Goal: Learn about a topic: Learn about a topic

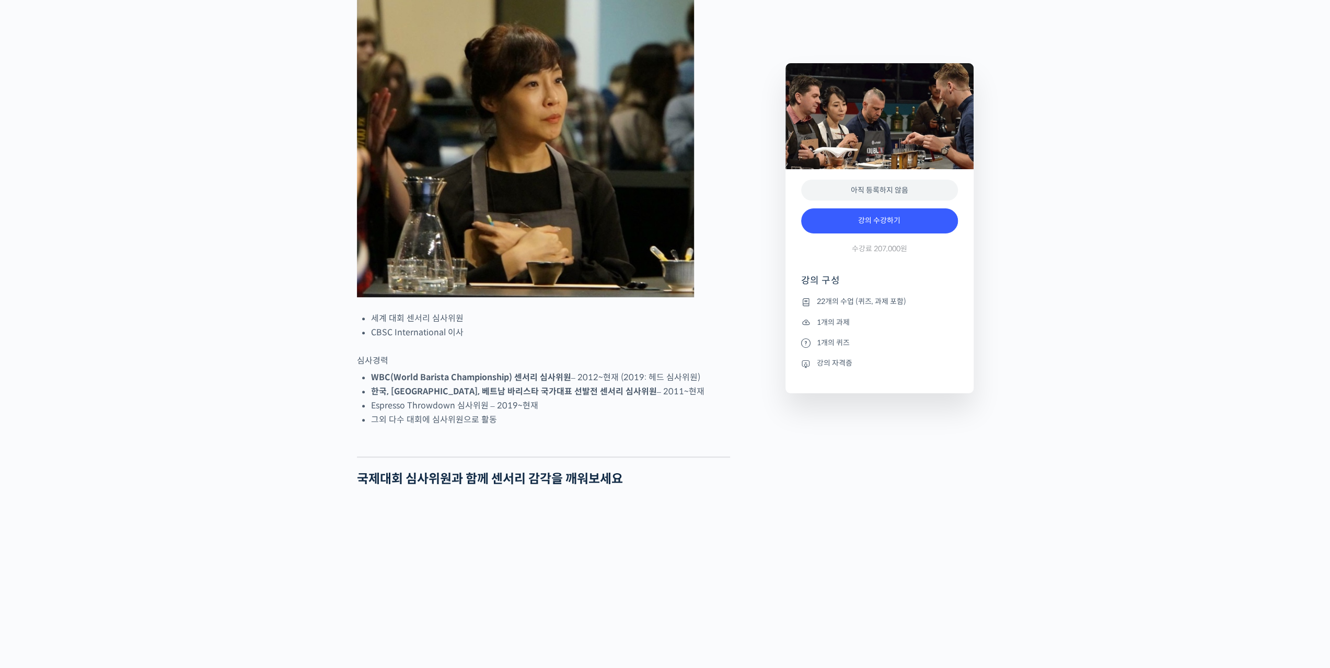
scroll to position [575, 0]
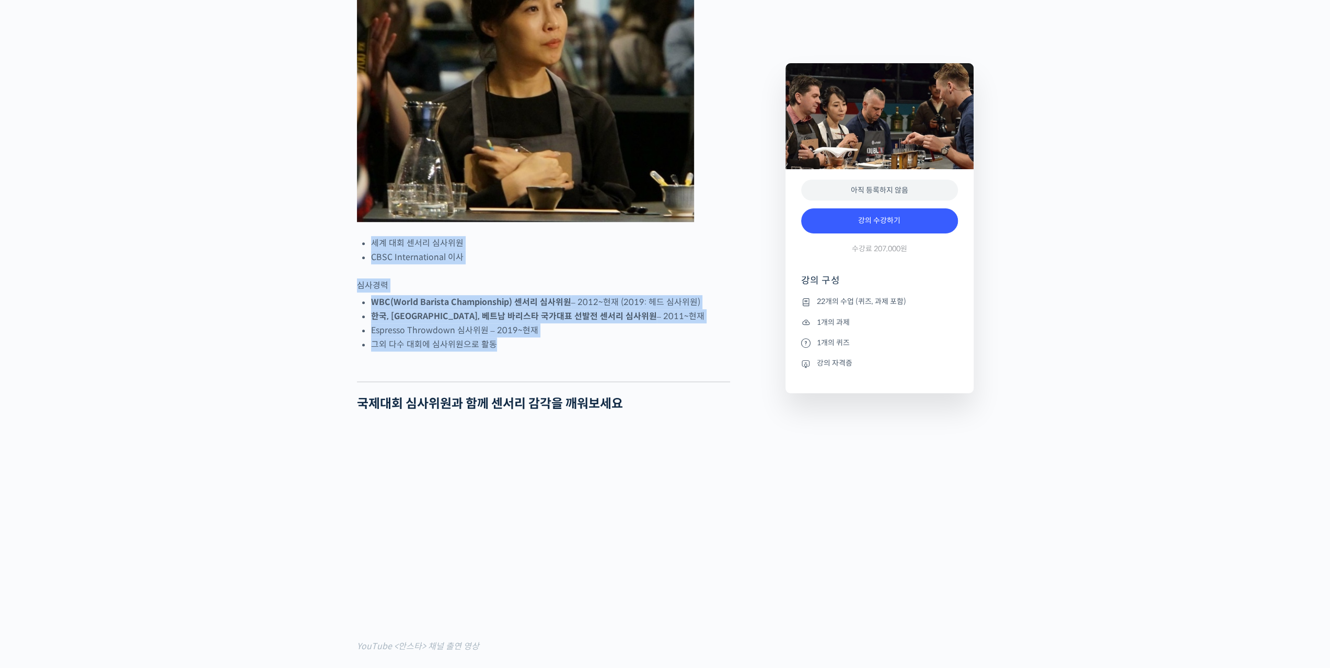
drag, startPoint x: 501, startPoint y: 388, endPoint x: 347, endPoint y: 279, distance: 188.8
click at [472, 308] on strong "WBC(World Barista Championship) 센서리 심사위원" at bounding box center [471, 302] width 200 height 11
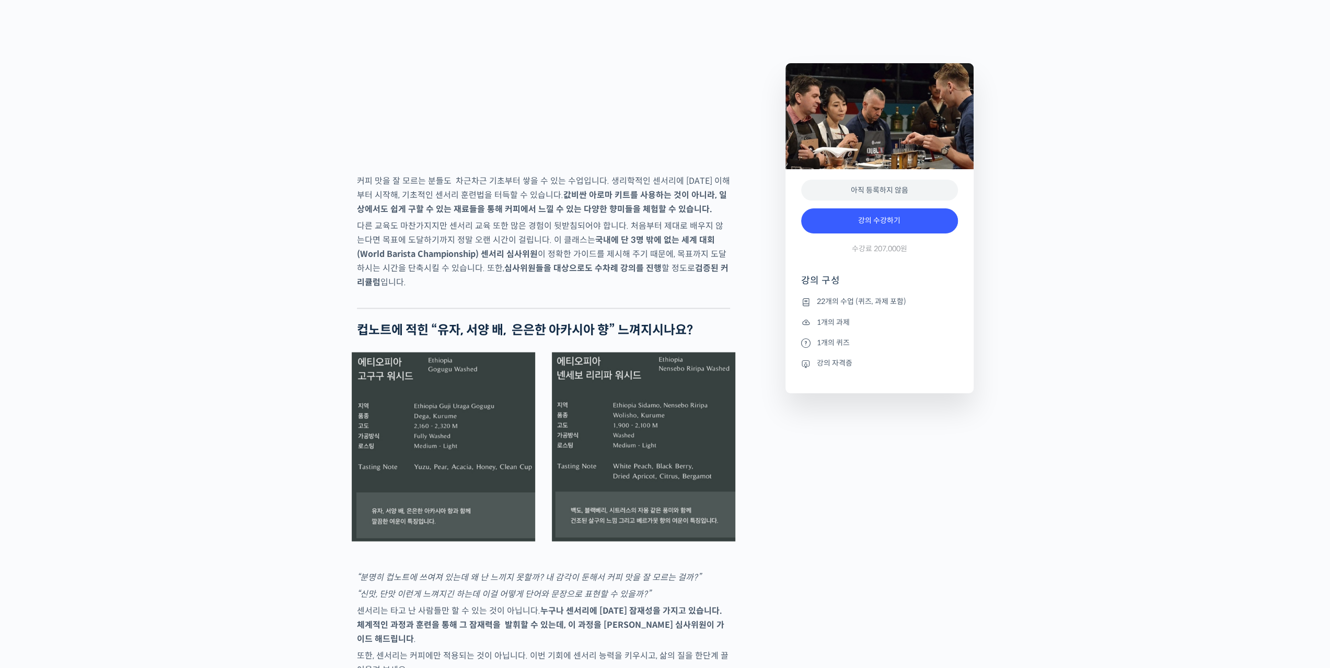
scroll to position [1777, 0]
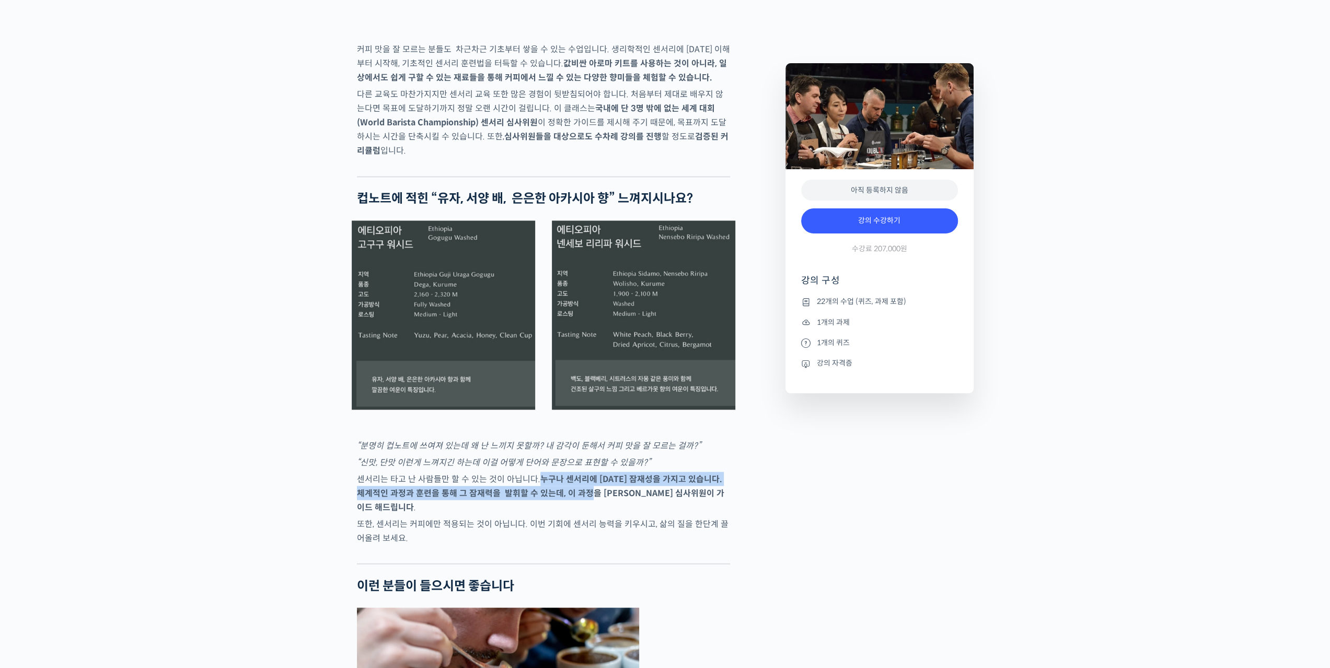
drag, startPoint x: 540, startPoint y: 517, endPoint x: 591, endPoint y: 533, distance: 53.2
click at [591, 513] on strong "누구나 센서리에 [DATE] 잠재성을 가지고 있습니다. 체계적인 과정과 훈련을 통해 그 잠재력을 발휘할 수 있는데, 이 과정을 [PERSON…" at bounding box center [540, 493] width 367 height 39
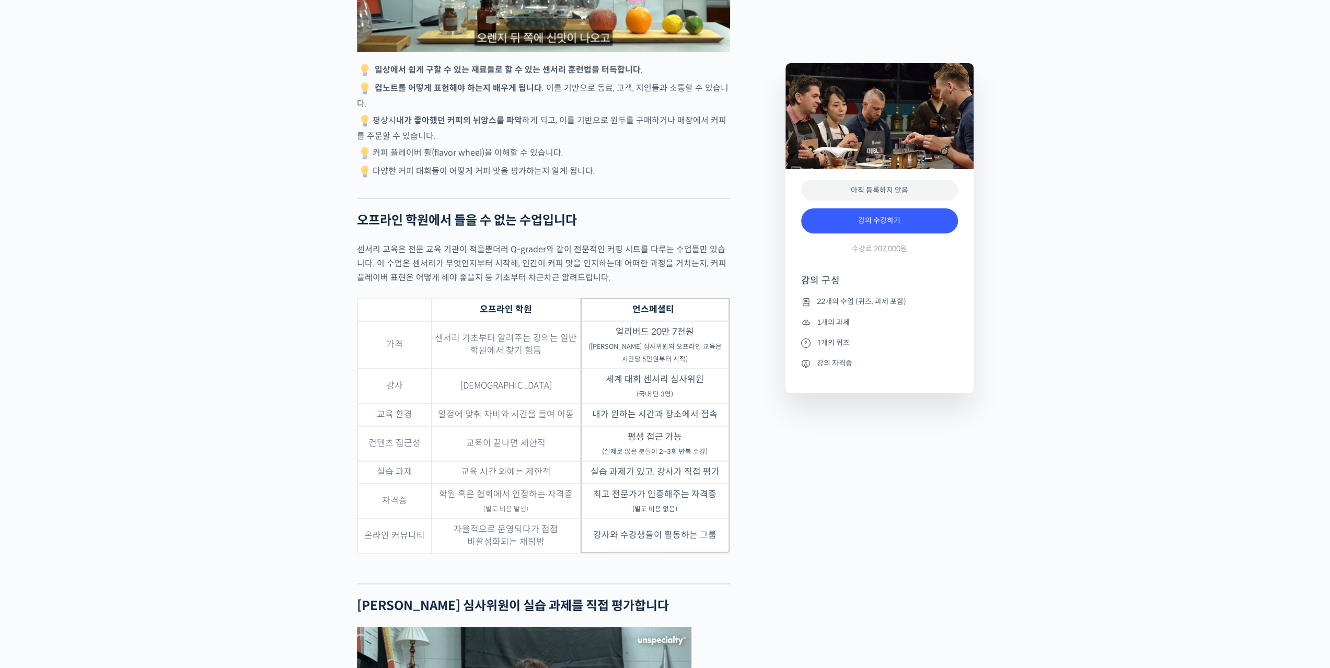
scroll to position [2927, 0]
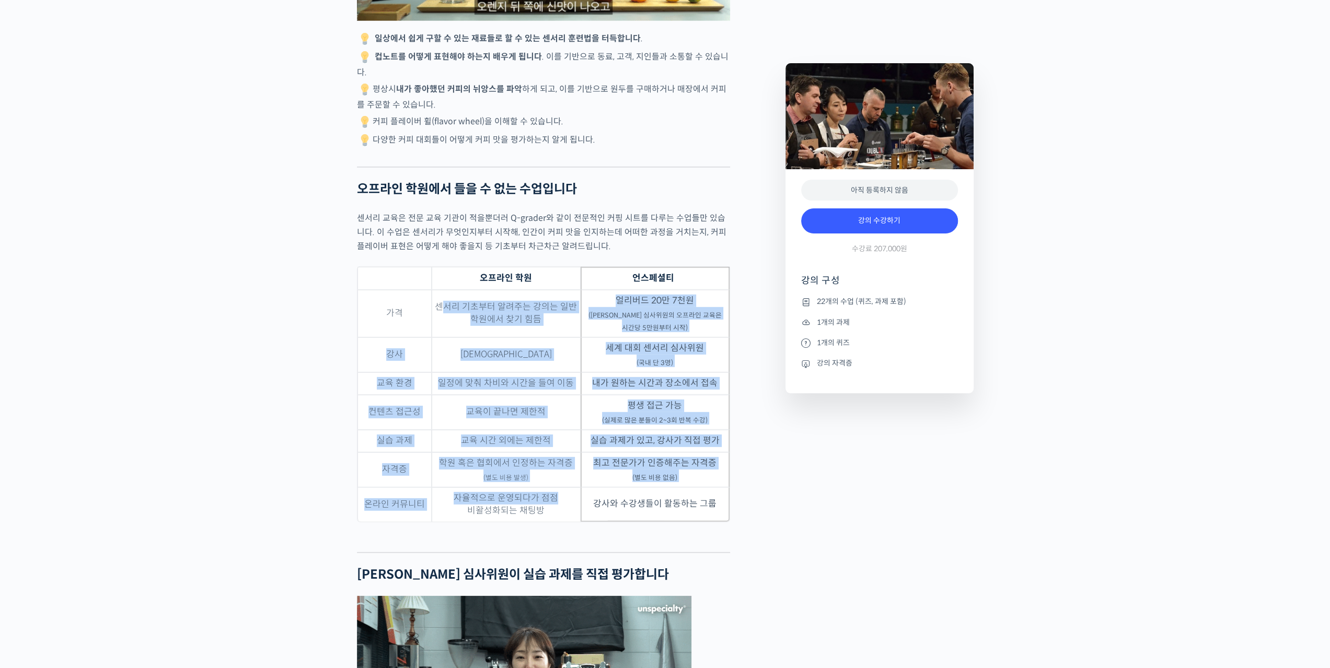
drag, startPoint x: 447, startPoint y: 324, endPoint x: 569, endPoint y: 520, distance: 231.2
click at [569, 520] on tbody "가격 센서리 기초부터 알려주는 강의는 일반 학원에서 찾기 힘듬 얼리버드 20만 7천원 ([PERSON_NAME] 심사위원의 오프라인 교육은 시…" at bounding box center [544, 406] width 372 height 232
click at [569, 520] on td "자율적으로 운영되다가 점점 비활성화되는 채팅방" at bounding box center [506, 505] width 149 height 34
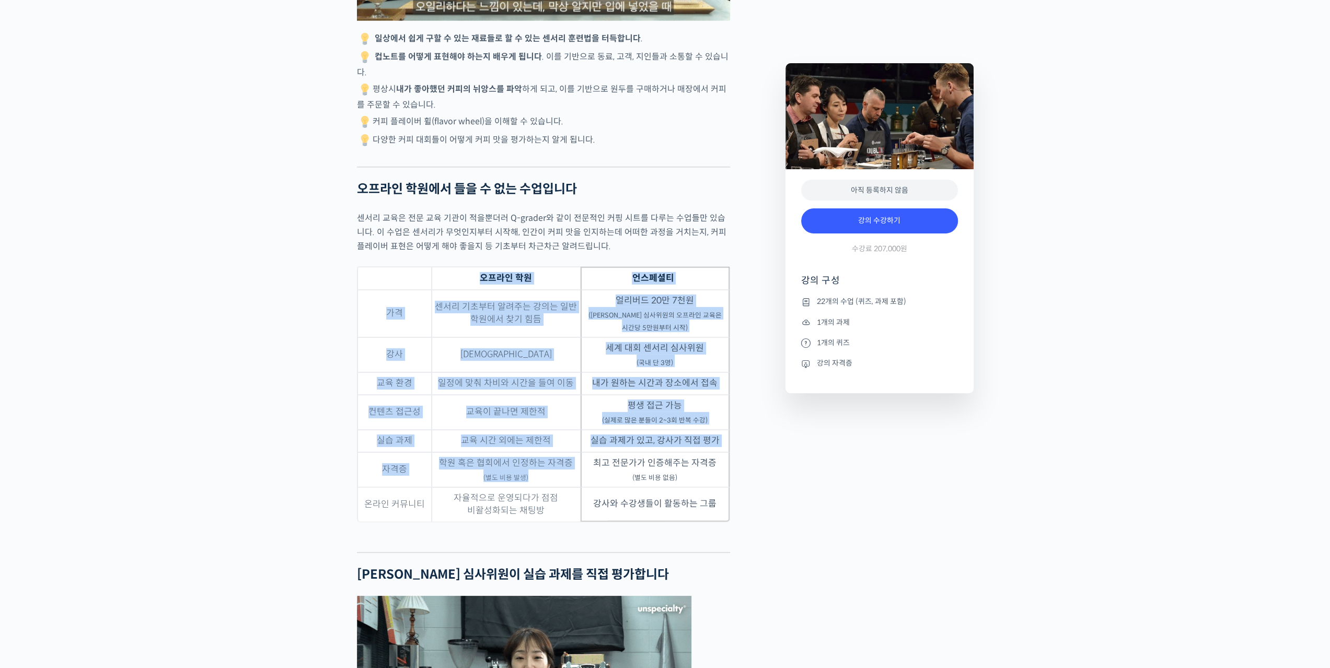
drag, startPoint x: 557, startPoint y: 503, endPoint x: 425, endPoint y: 295, distance: 246.2
click at [425, 295] on table "오프라인 학원 언스페셜티 가격 센서리 기초부터 알려주는 강의는 일반 학원에서 찾기 힘듬 얼리버드 20만 7천원 ([PERSON_NAME] 심사…" at bounding box center [543, 395] width 373 height 256
click at [511, 338] on td "센서리 기초부터 알려주는 강의는 일반 학원에서 찾기 힘듬" at bounding box center [506, 314] width 149 height 48
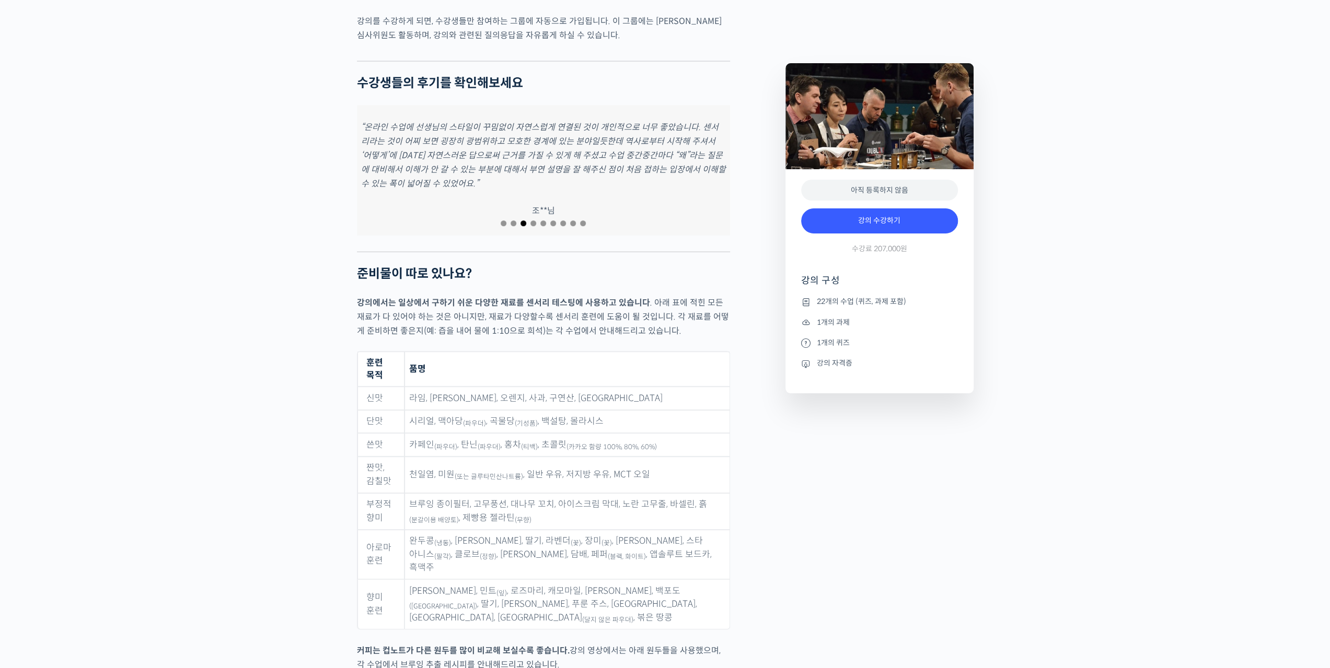
scroll to position [4652, 0]
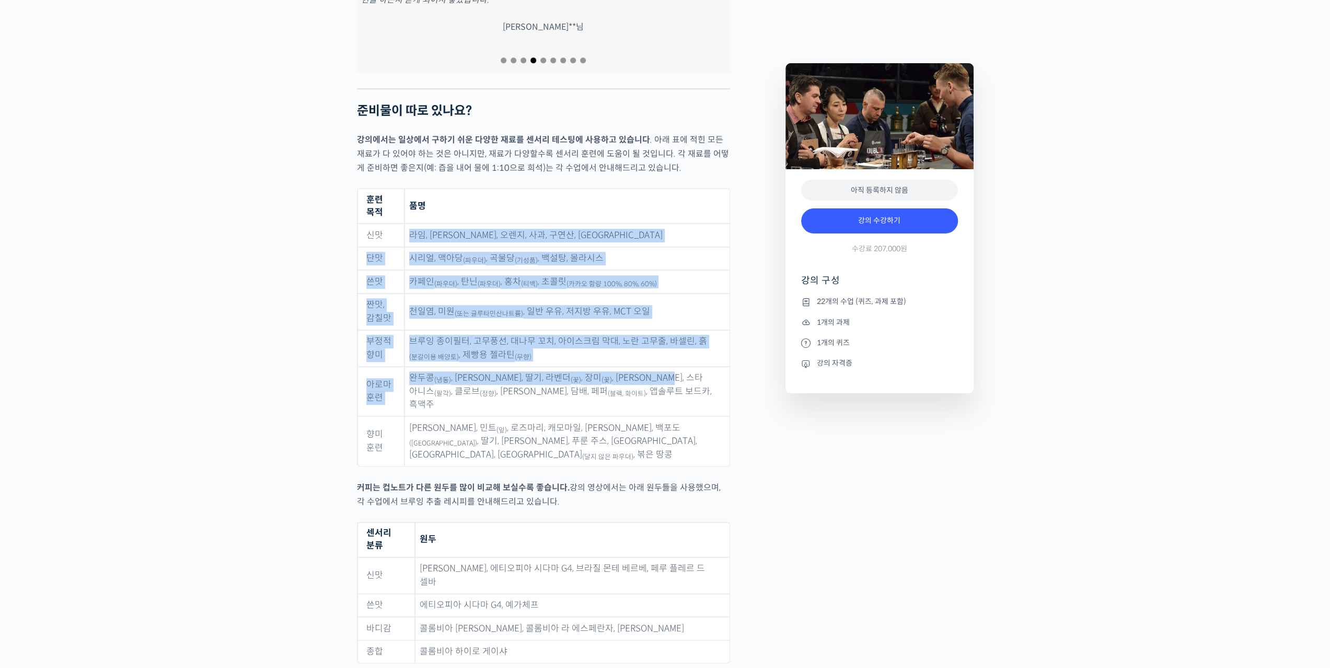
drag, startPoint x: 410, startPoint y: 210, endPoint x: 646, endPoint y: 358, distance: 279.0
click at [651, 358] on tbody "신맛 라임, 레몬, 오렌지, 사과, 구연산, 아세트산 단맛 시리얼, 맥아당 (파우더) , 곡물당 (기성품) , 백설탕, 몰라시스 쓴맛 카페인 …" at bounding box center [544, 345] width 372 height 243
click at [554, 367] on td "완두콩 (냉동) , 파마산 치즈, 딸기, 라벤더 (꽃) , 장미 (꽃) , 바닐라 빈, 스타 아니스 (팔각) , 클로브 (정향) , 시나몬 파…" at bounding box center [567, 392] width 325 height 50
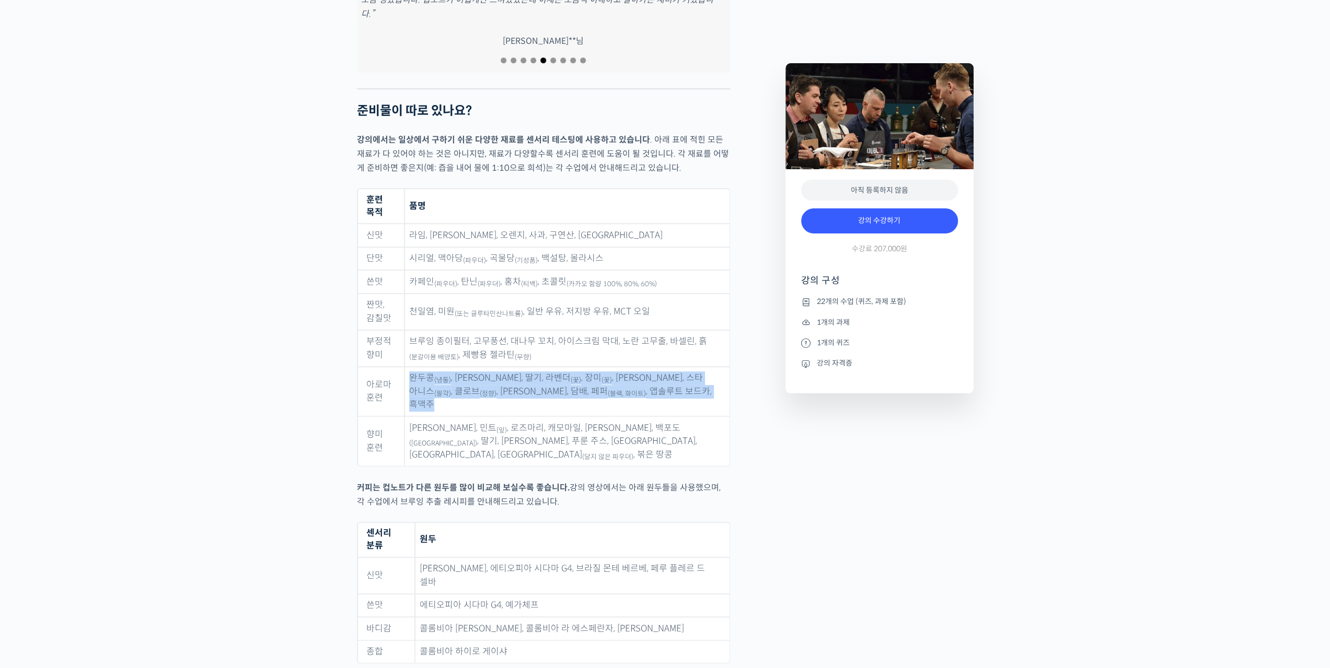
drag, startPoint x: 408, startPoint y: 357, endPoint x: 672, endPoint y: 373, distance: 264.9
click at [672, 372] on td "완두콩 (냉동) , 파마산 치즈, 딸기, 라벤더 (꽃) , 장미 (꽃) , 바닐라 빈, 스타 아니스 (팔각) , 클로브 (정향) , 시나몬 파…" at bounding box center [567, 392] width 325 height 50
click at [672, 373] on td "완두콩 (냉동) , 파마산 치즈, 딸기, 라벤더 (꽃) , 장미 (꽃) , 바닐라 빈, 스타 아니스 (팔각) , 클로브 (정향) , 시나몬 파…" at bounding box center [567, 392] width 325 height 50
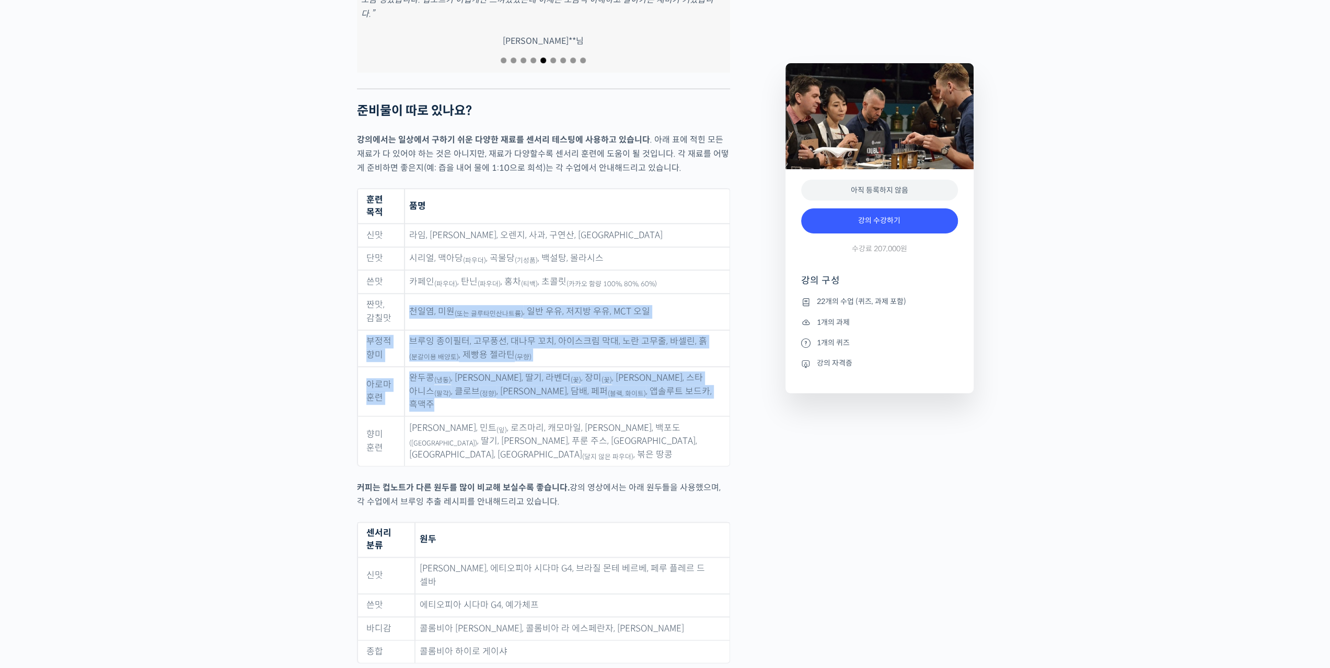
drag, startPoint x: 664, startPoint y: 367, endPoint x: 516, endPoint y: 299, distance: 162.6
click at [409, 273] on tbody "신맛 라임, 레몬, 오렌지, 사과, 구연산, 아세트산 단맛 시리얼, 맥아당 (파우더) , 곡물당 (기성품) , 백설탕, 몰라시스 쓴맛 카페인 …" at bounding box center [544, 345] width 372 height 243
click at [578, 330] on td "브루잉 종이필터, 고무풍선, 대나무 꼬치, 아이스크림 막대, 노란 고무줄, 바셀린, 흙 (분갈이용 배양토) , 제빵용 젤라틴 (무향)" at bounding box center [567, 348] width 325 height 37
drag, startPoint x: 514, startPoint y: 328, endPoint x: 681, endPoint y: 375, distance: 173.2
click at [681, 375] on tbody "신맛 라임, 레몬, 오렌지, 사과, 구연산, 아세트산 단맛 시리얼, 맥아당 (파우더) , 곡물당 (기성품) , 백설탕, 몰라시스 쓴맛 카페인 …" at bounding box center [544, 345] width 372 height 243
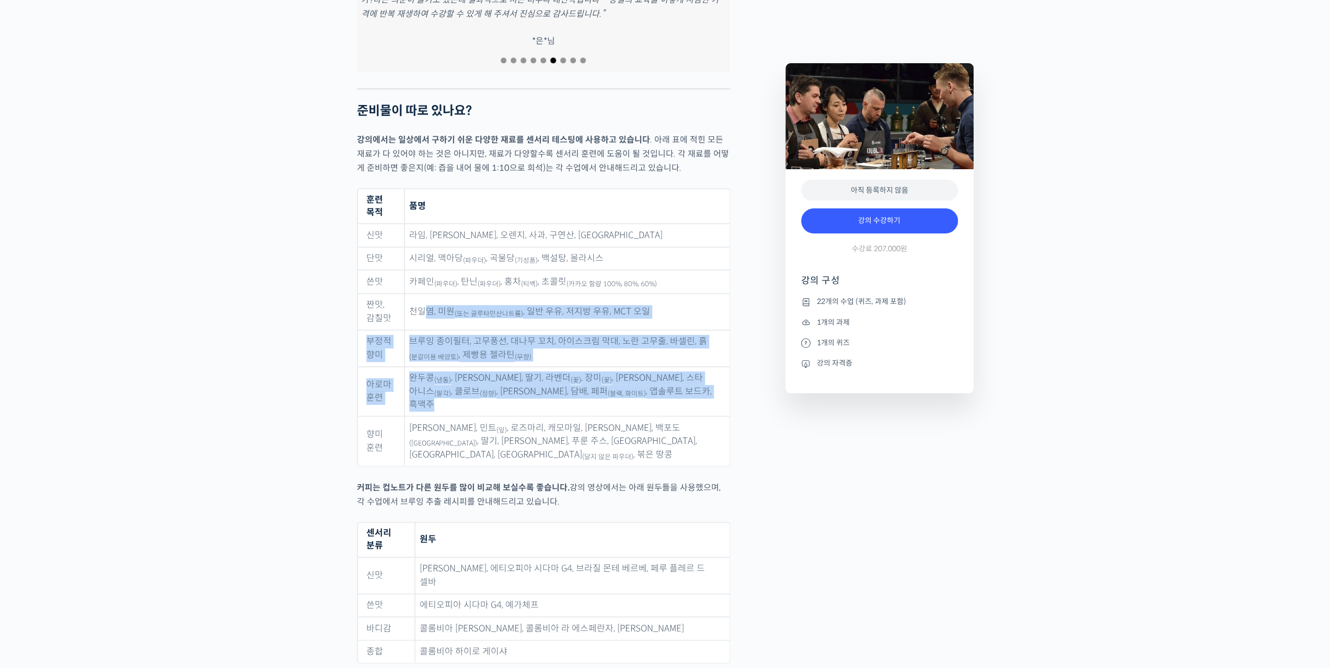
click at [681, 375] on td "완두콩 (냉동) , 파마산 치즈, 딸기, 라벤더 (꽃) , 장미 (꽃) , 바닐라 빈, 스타 아니스 (팔각) , 클로브 (정향) , 시나몬 파…" at bounding box center [567, 392] width 325 height 50
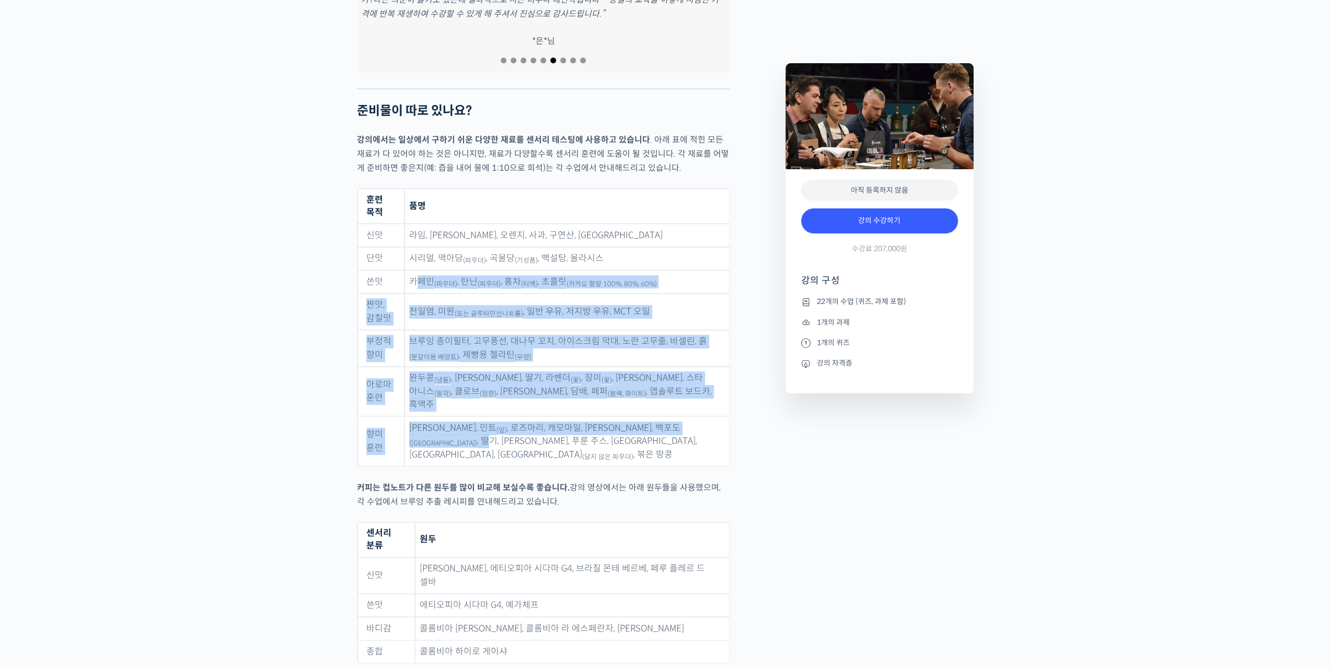
drag, startPoint x: 660, startPoint y: 380, endPoint x: 422, endPoint y: 252, distance: 270.3
click at [422, 252] on tbody "신맛 라임, 레몬, 오렌지, 사과, 구연산, 아세트산 단맛 시리얼, 맥아당 (파우더) , 곡물당 (기성품) , 백설탕, 몰라시스 쓴맛 카페인 …" at bounding box center [544, 345] width 372 height 243
click at [546, 298] on td "천일염, 미원 (또는 글루타민산나트륨) , 일반 우유, 저지방 우유, MCT 오일" at bounding box center [567, 312] width 325 height 37
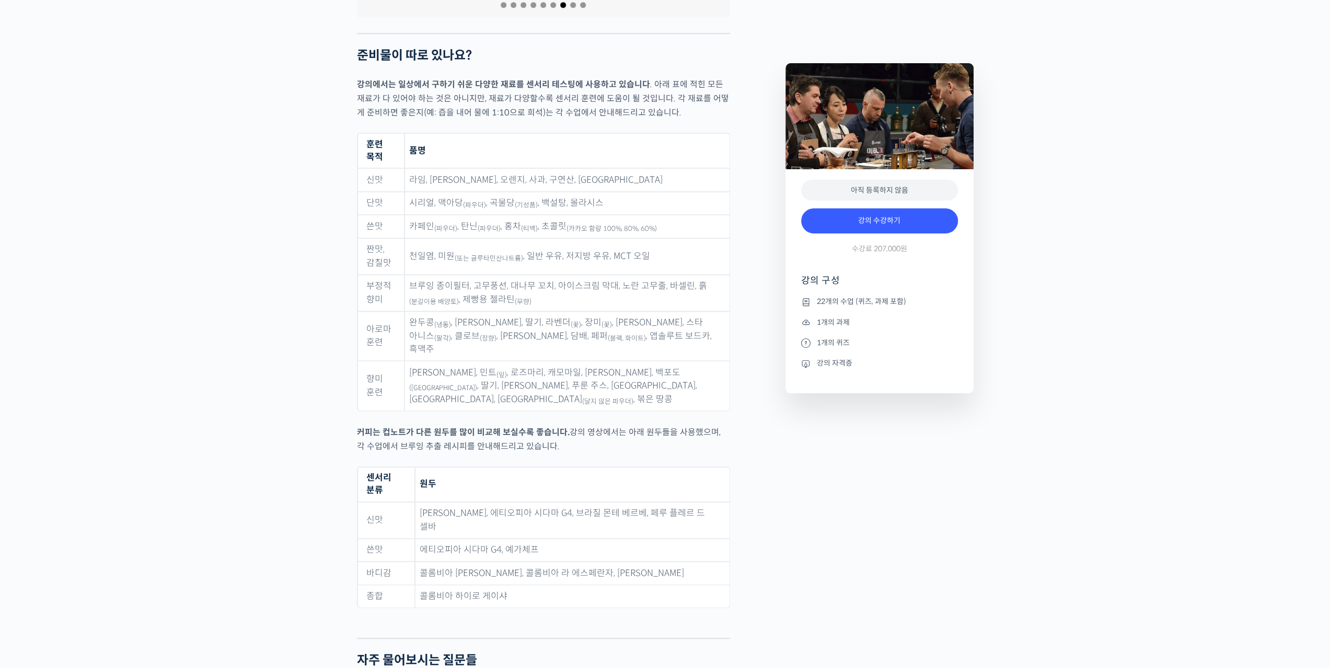
scroll to position [4809, 0]
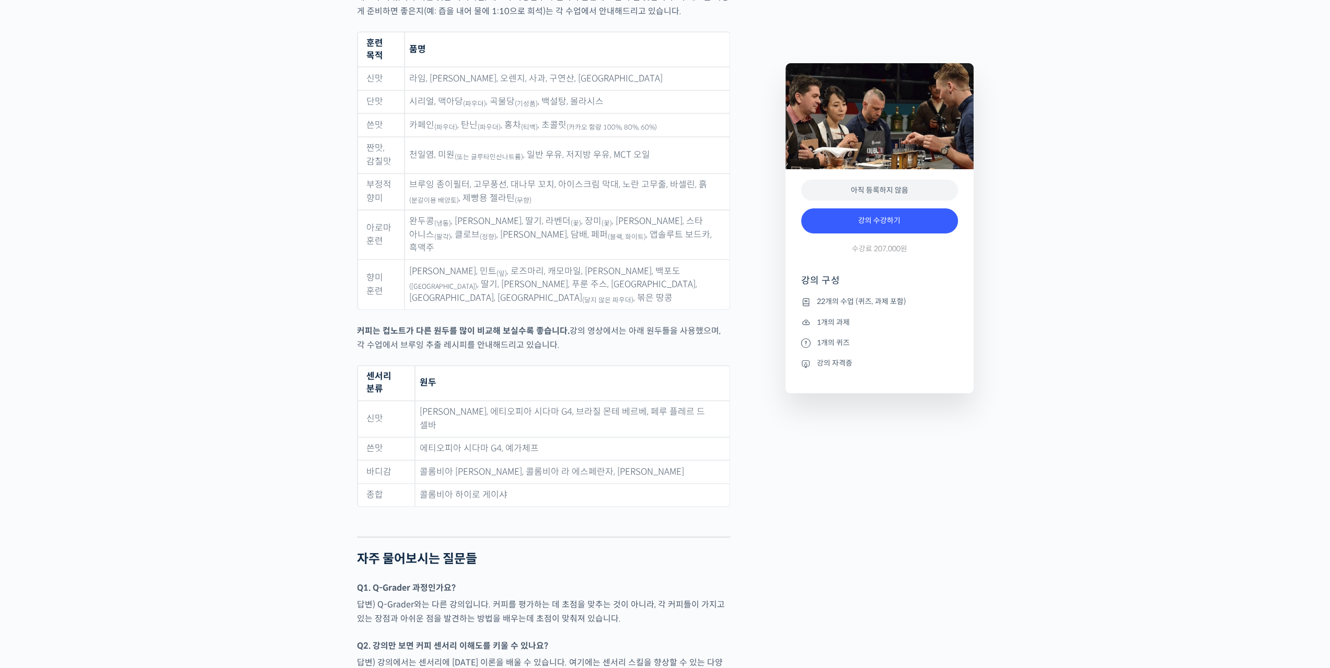
drag, startPoint x: 523, startPoint y: 292, endPoint x: 320, endPoint y: 269, distance: 204.6
click at [408, 401] on td "신맛" at bounding box center [386, 419] width 57 height 37
drag, startPoint x: 432, startPoint y: 361, endPoint x: 478, endPoint y: 377, distance: 48.9
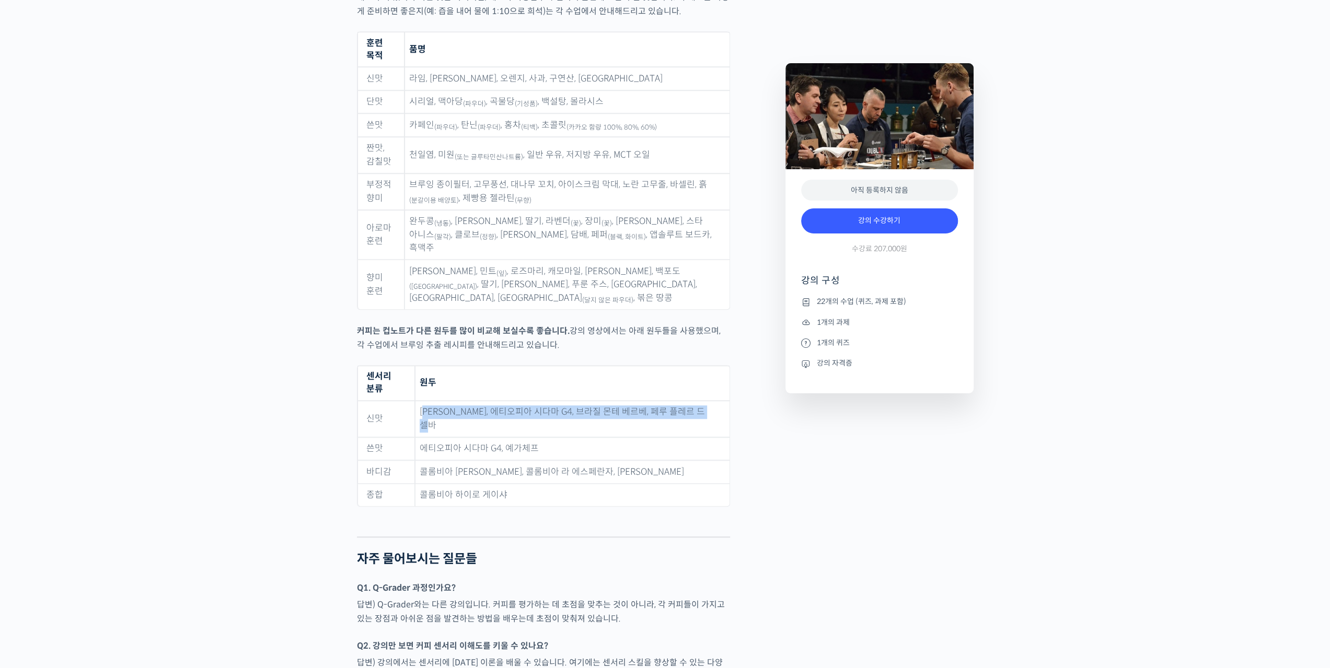
click at [478, 401] on td "[PERSON_NAME], 에티오피아 시다마 G4, 브라질 몬테 베르베, 페루 플레르 드 셀바" at bounding box center [572, 419] width 315 height 37
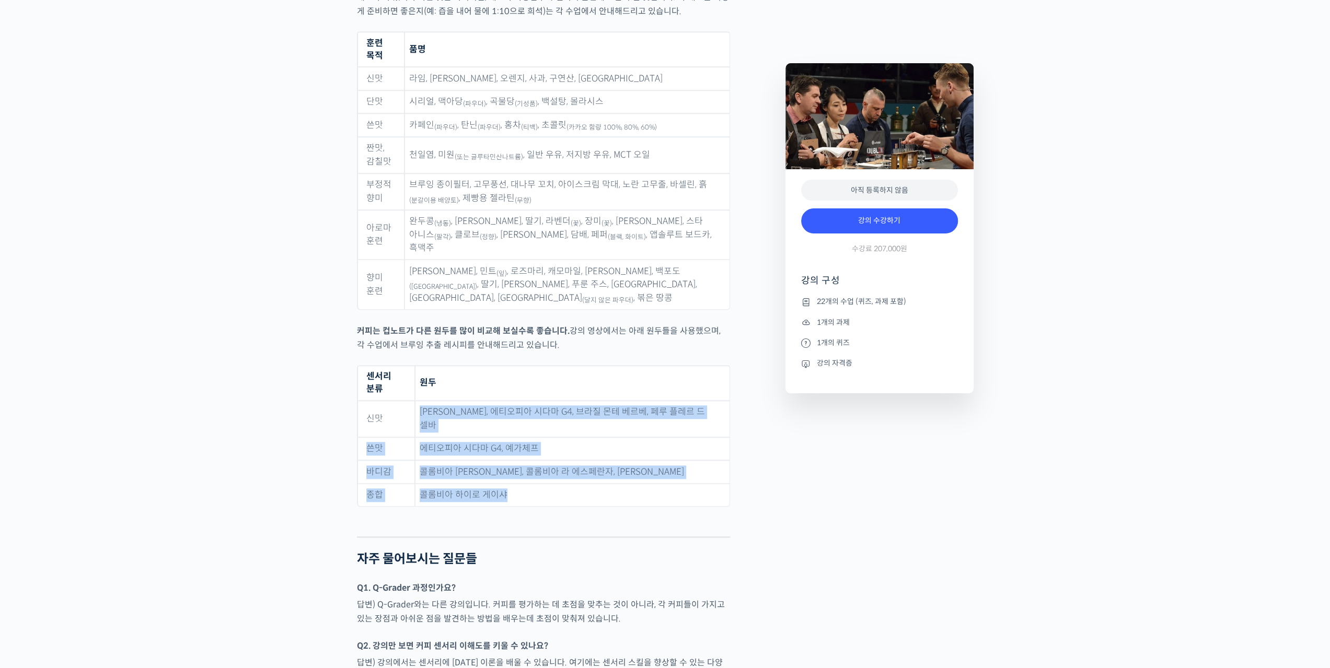
drag, startPoint x: 410, startPoint y: 384, endPoint x: 530, endPoint y: 440, distance: 132.1
click at [530, 440] on tbody "신맛 코스타리카 [PERSON_NAME], 에티오피아 시다마 G4, [GEOGRAPHIC_DATA] 몬테 베르베, [PERSON_NAME] 쓴…" at bounding box center [544, 454] width 372 height 106
click at [530, 484] on td "콜롬비아 하이로 게이샤" at bounding box center [572, 495] width 315 height 23
drag, startPoint x: 526, startPoint y: 446, endPoint x: 386, endPoint y: 330, distance: 182.3
click at [386, 365] on table "센서리 분류 원두 신맛 [PERSON_NAME], 에티오피아 시다마 G4, [GEOGRAPHIC_DATA] 몬테 베르베, 페루 플레르 드 셀바…" at bounding box center [543, 436] width 373 height 142
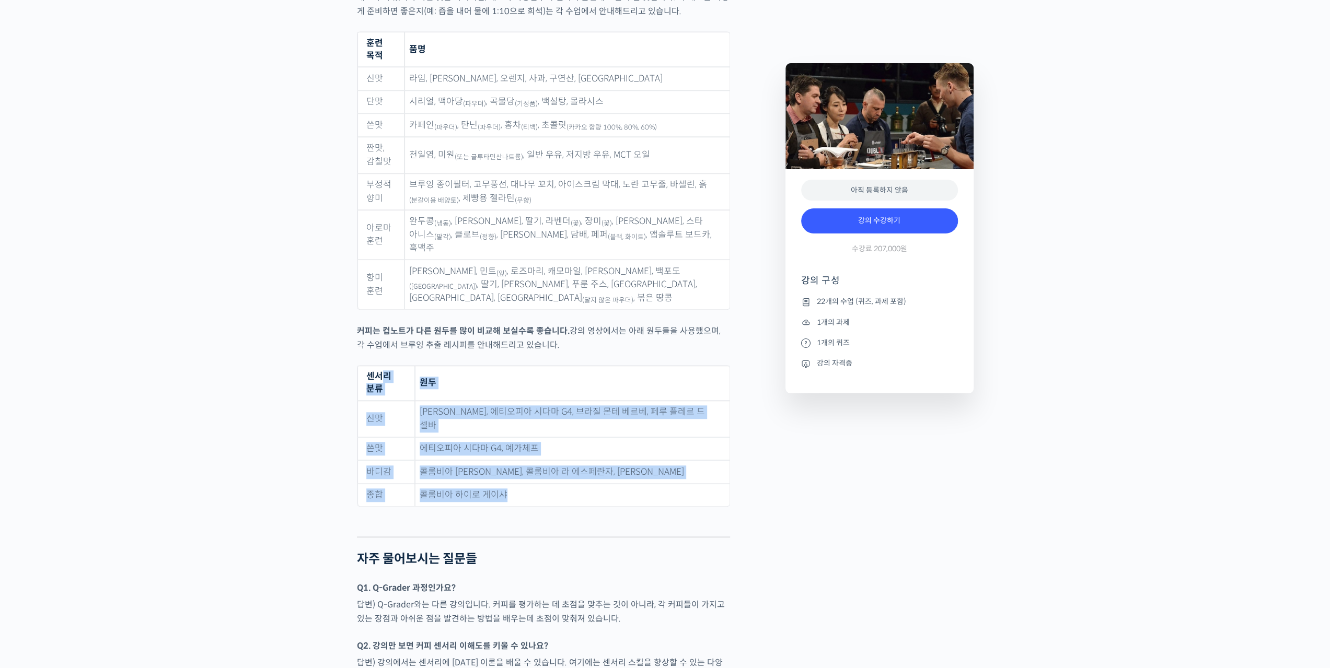
click at [496, 401] on td "[PERSON_NAME], 에티오피아 시다마 G4, 브라질 몬테 베르베, 페루 플레르 드 셀바" at bounding box center [572, 419] width 315 height 37
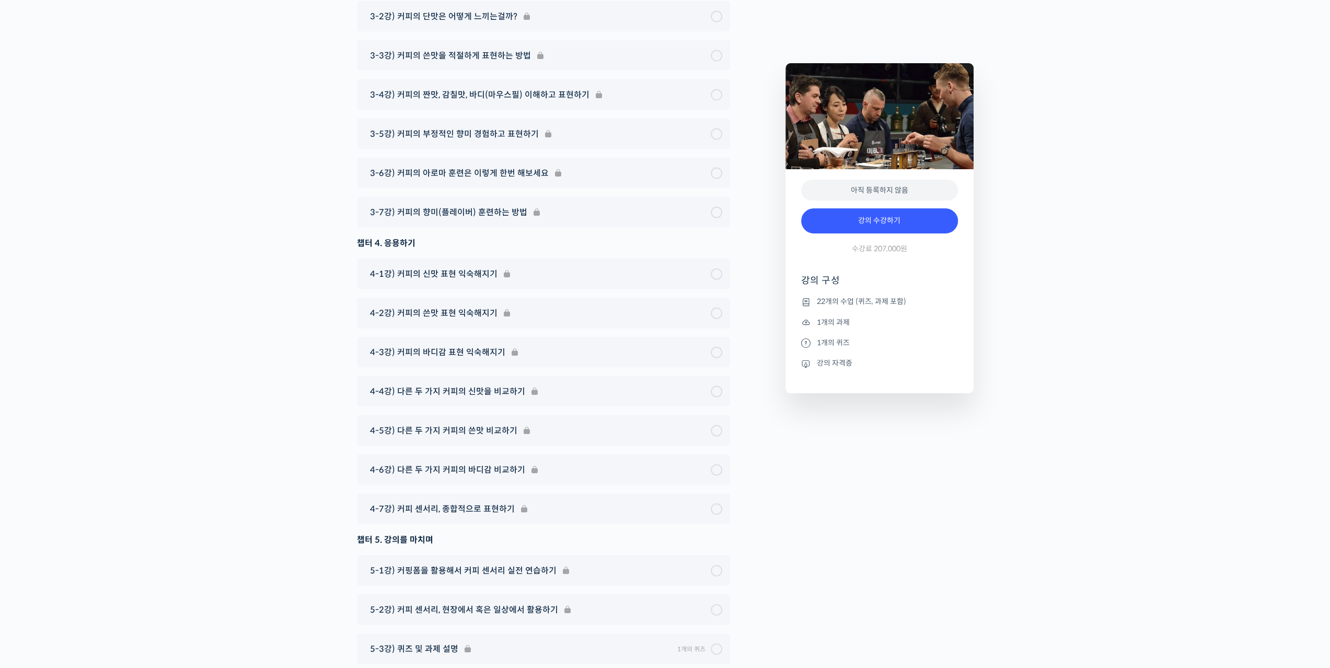
scroll to position [6324, 0]
